Goal: Check status: Check status

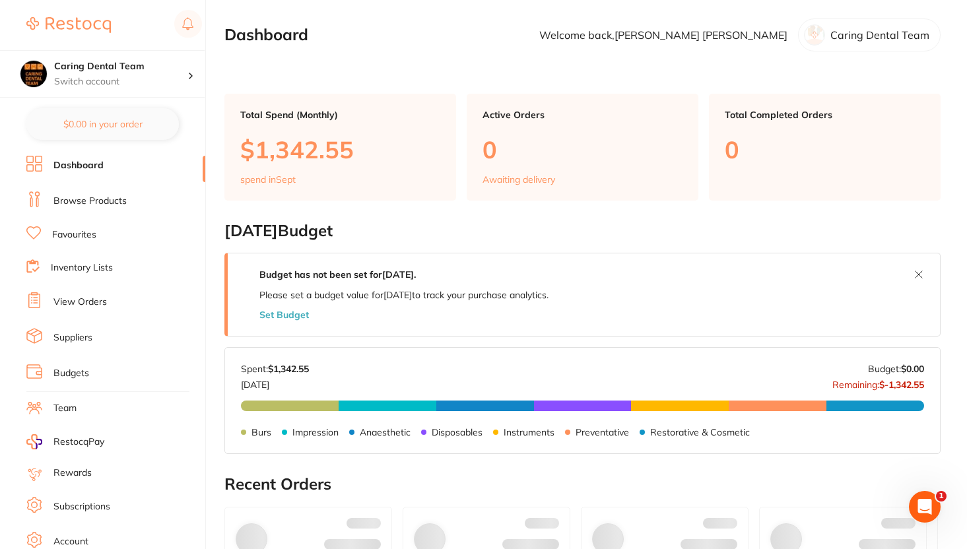
click at [60, 307] on li "View Orders" at bounding box center [115, 302] width 179 height 20
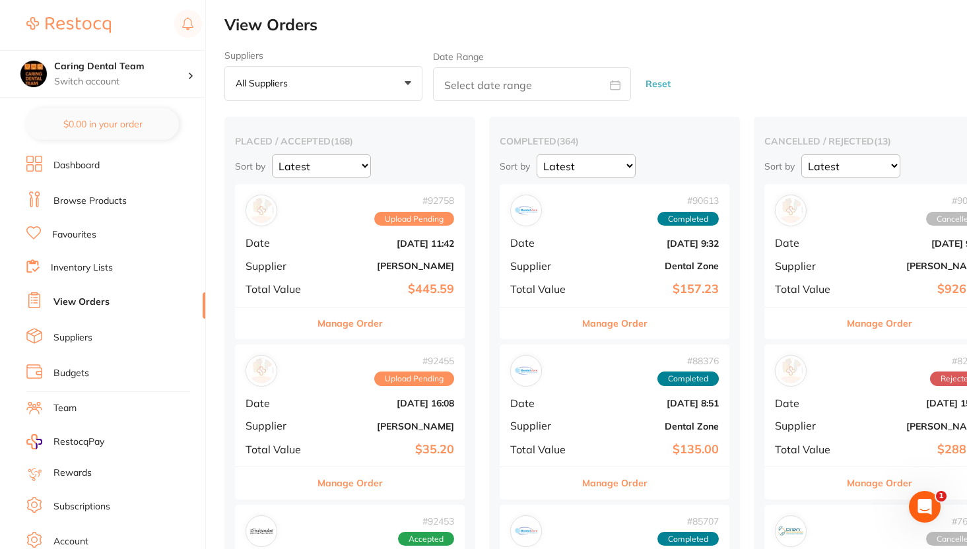
click at [320, 275] on div "# 92758 Upload Pending Date [DATE] 11:42 Supplier [PERSON_NAME] Total Value $44…" at bounding box center [350, 245] width 230 height 122
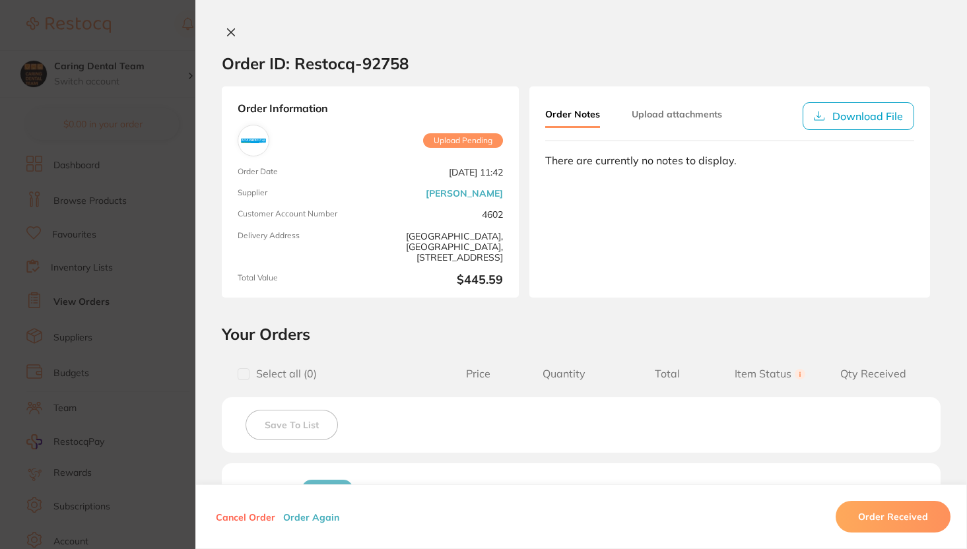
click at [232, 37] on icon at bounding box center [231, 32] width 11 height 11
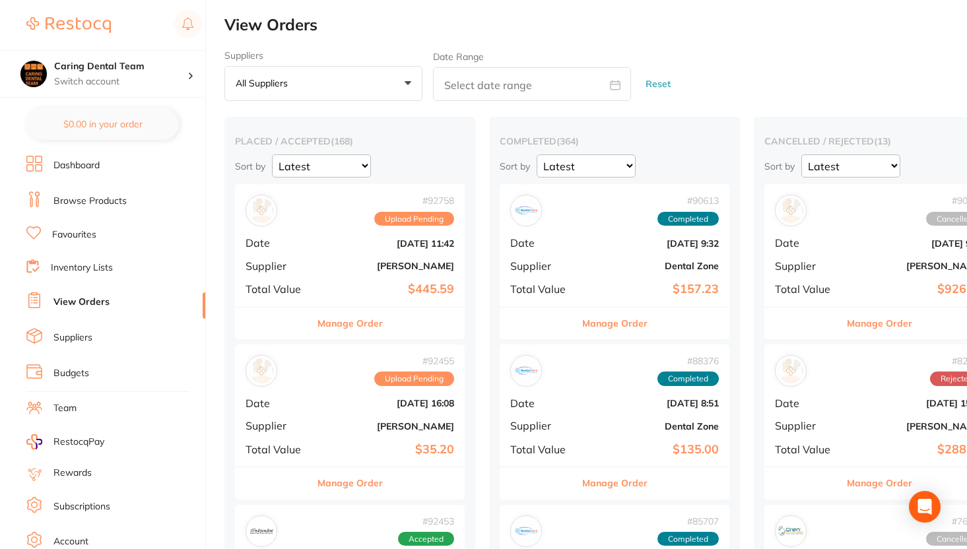
click at [364, 256] on div "# 92758 Upload Pending Date [DATE] 11:42 Supplier [PERSON_NAME] Total Value $44…" at bounding box center [350, 245] width 230 height 122
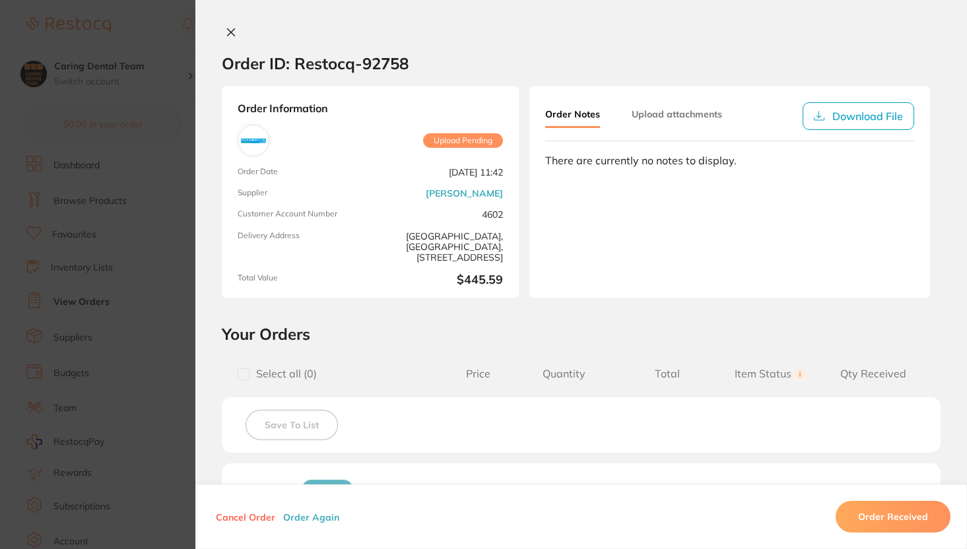
click at [222, 35] on button at bounding box center [231, 33] width 18 height 14
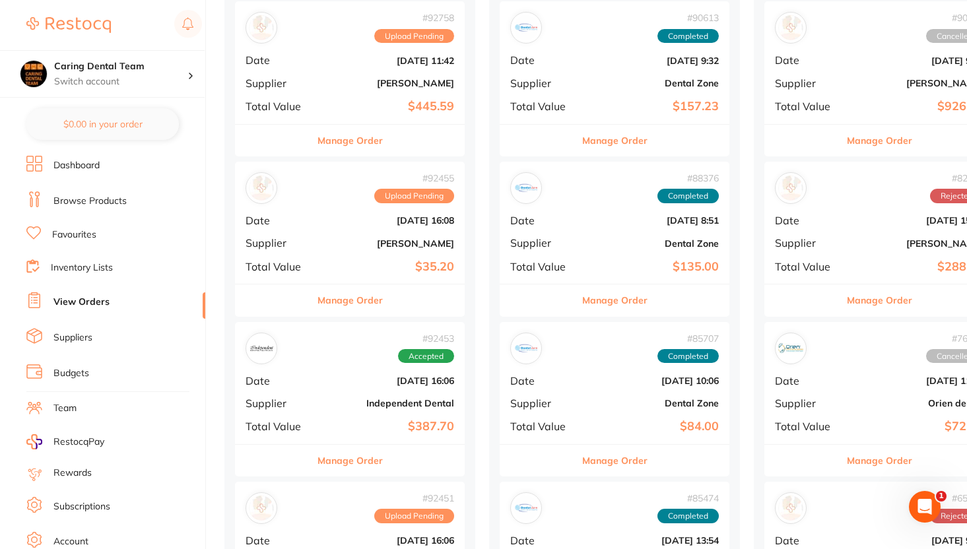
scroll to position [274, 0]
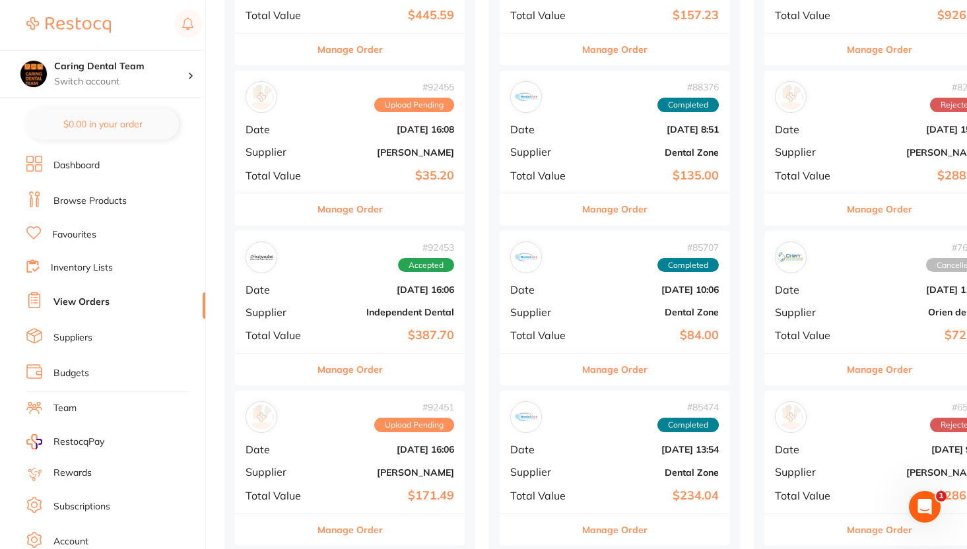
click at [76, 337] on link "Suppliers" at bounding box center [72, 337] width 39 height 13
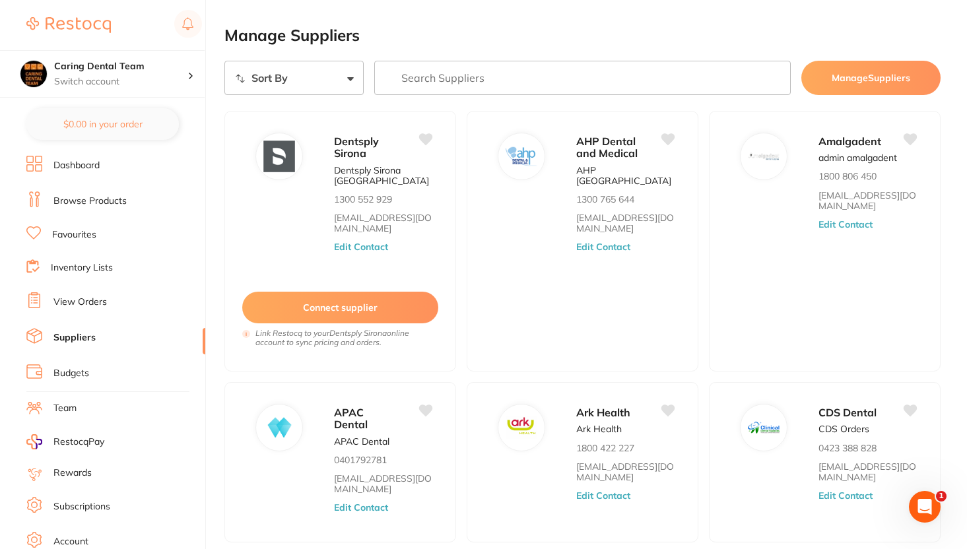
click at [506, 69] on input "search" at bounding box center [582, 78] width 417 height 34
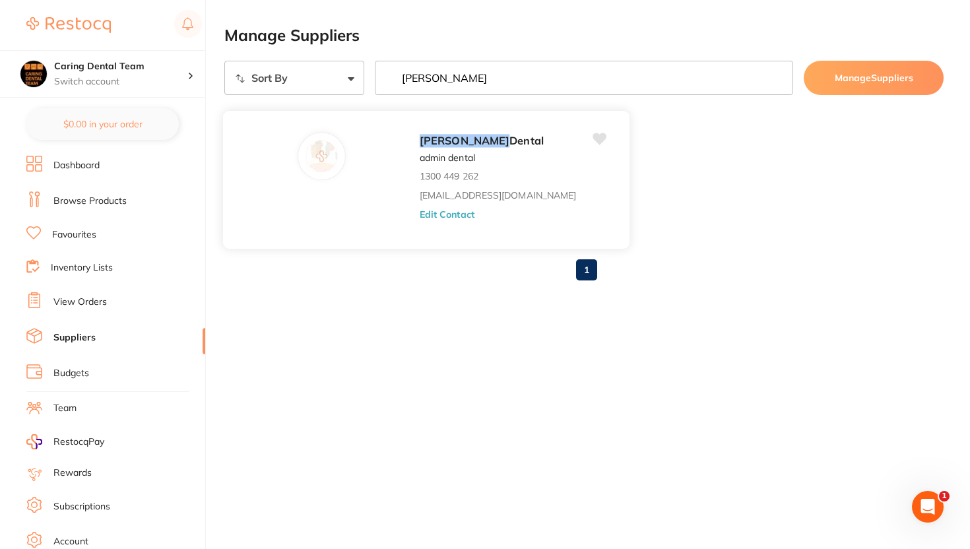
type input "[PERSON_NAME]"
click at [321, 179] on div "[PERSON_NAME] admin dental 1300 449 262 [EMAIL_ADDRESS][DOMAIN_NAME] Edit Conta…" at bounding box center [426, 179] width 408 height 139
click at [420, 217] on button "Edit Contact" at bounding box center [447, 214] width 55 height 11
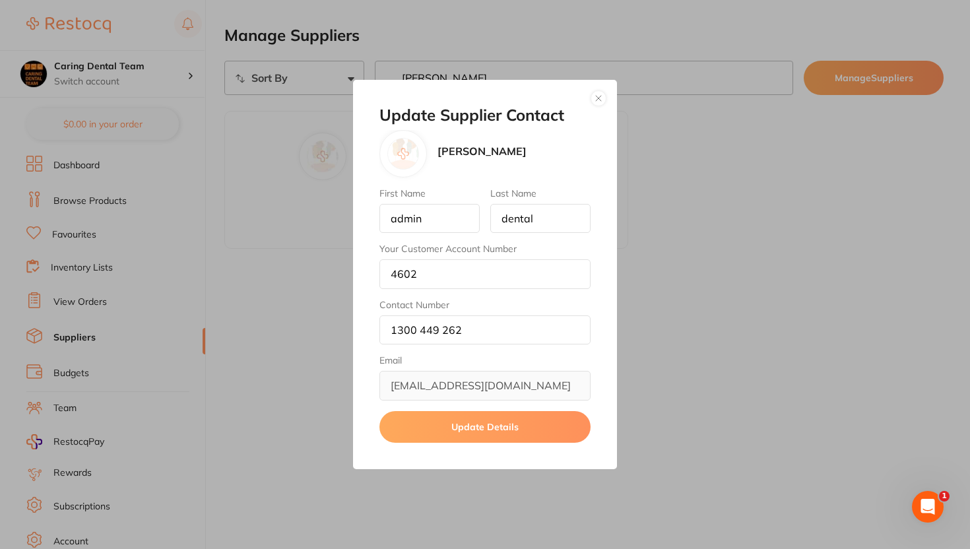
click at [604, 94] on button "button" at bounding box center [599, 98] width 16 height 16
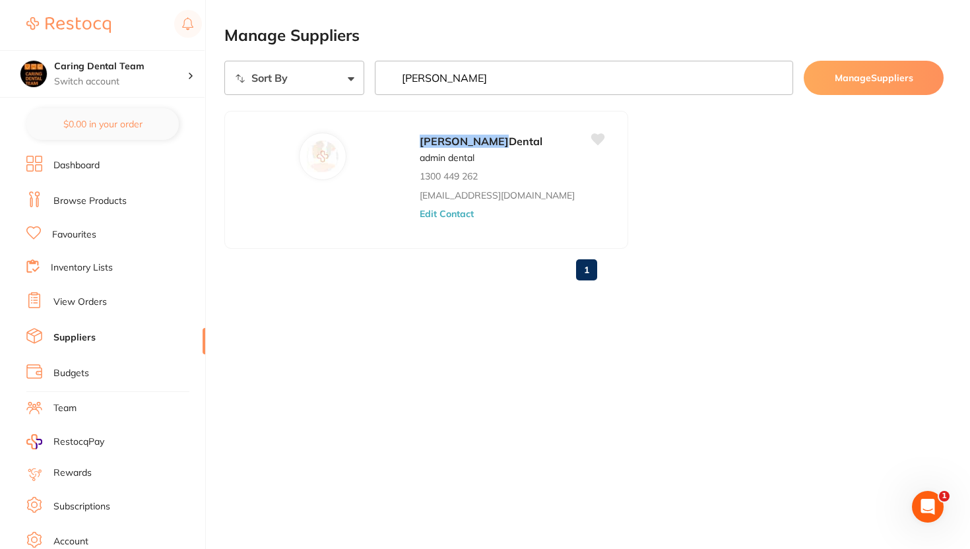
click at [580, 155] on ul "[PERSON_NAME] admin dental 1300 449 262 [EMAIL_ADDRESS][DOMAIN_NAME] Edit Conta…" at bounding box center [583, 180] width 719 height 138
click at [96, 320] on ul "Dashboard Browse Products Favourites Inventory Lists View Orders Suppliers Budg…" at bounding box center [115, 383] width 179 height 455
click at [92, 323] on ul "Dashboard Browse Products Favourites Inventory Lists View Orders Suppliers Budg…" at bounding box center [115, 383] width 179 height 455
click at [83, 296] on link "View Orders" at bounding box center [79, 302] width 53 height 13
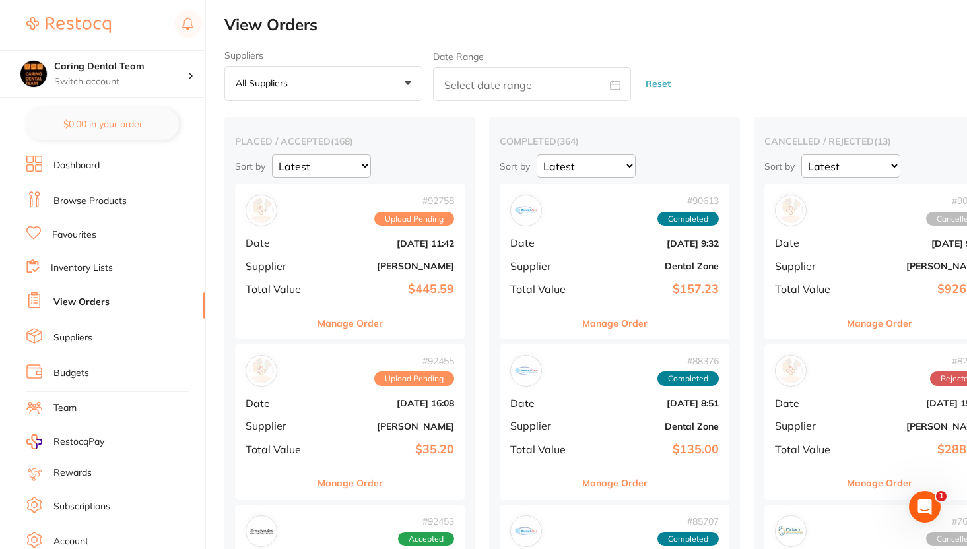
click at [372, 300] on div "# 92758 Upload Pending Date [DATE] 11:42 Supplier [PERSON_NAME] Total Value $44…" at bounding box center [350, 245] width 230 height 122
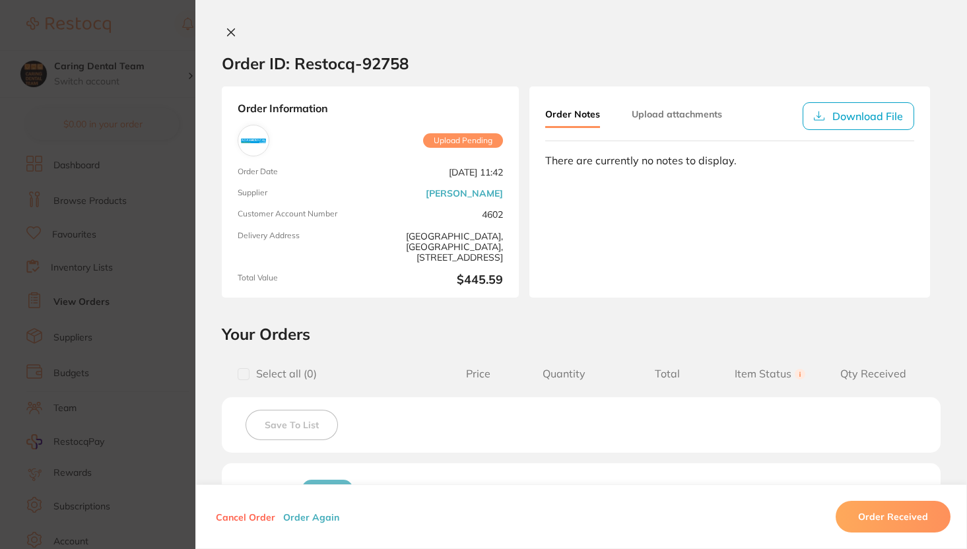
click at [222, 27] on button at bounding box center [231, 33] width 18 height 14
